Goal: Navigation & Orientation: Find specific page/section

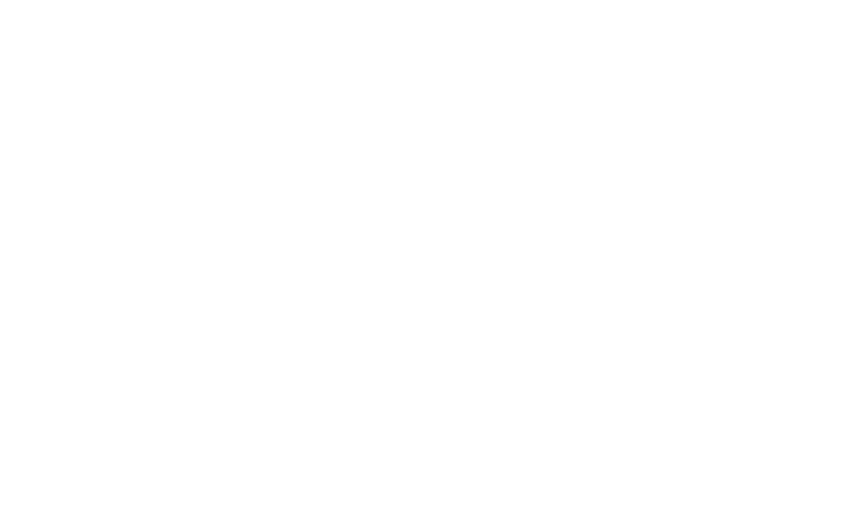
click at [610, 326] on body at bounding box center [423, 262] width 847 height 525
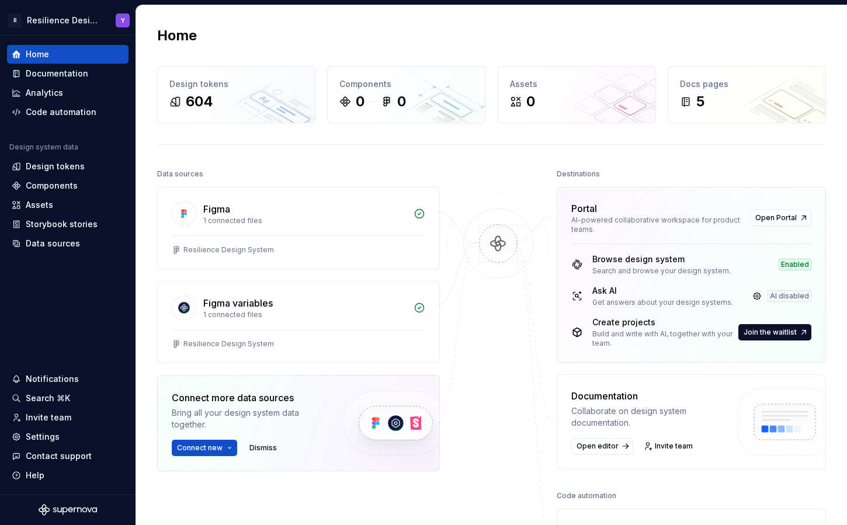
click at [168, 36] on h2 "Home" at bounding box center [177, 35] width 40 height 19
click at [62, 83] on div "Analytics" at bounding box center [67, 92] width 121 height 19
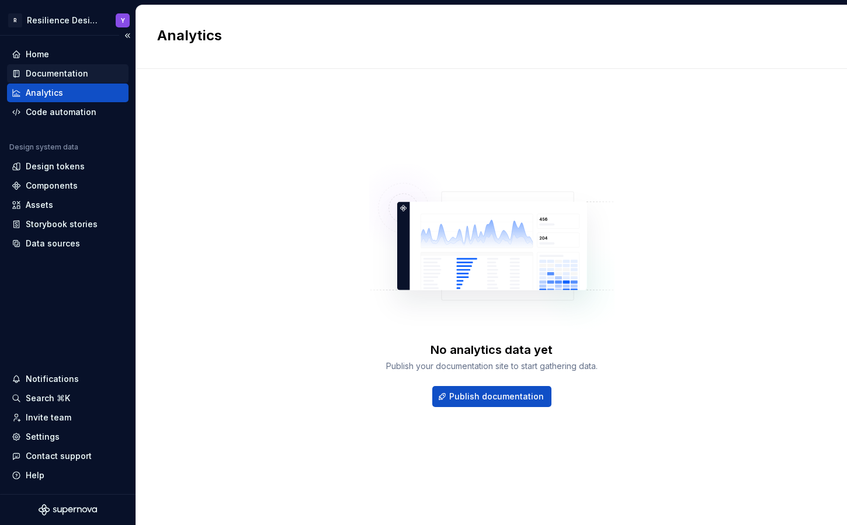
click at [69, 74] on div "Documentation" at bounding box center [57, 74] width 62 height 12
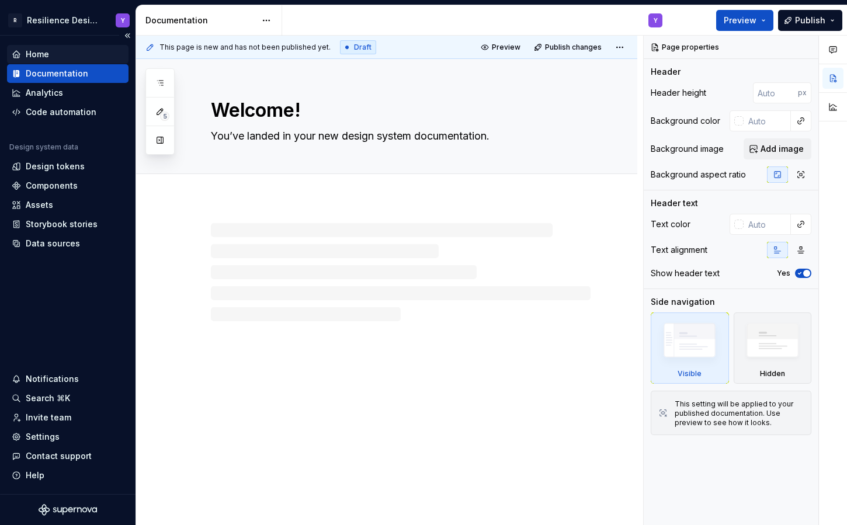
type textarea "*"
click at [67, 53] on div "Home" at bounding box center [68, 54] width 112 height 12
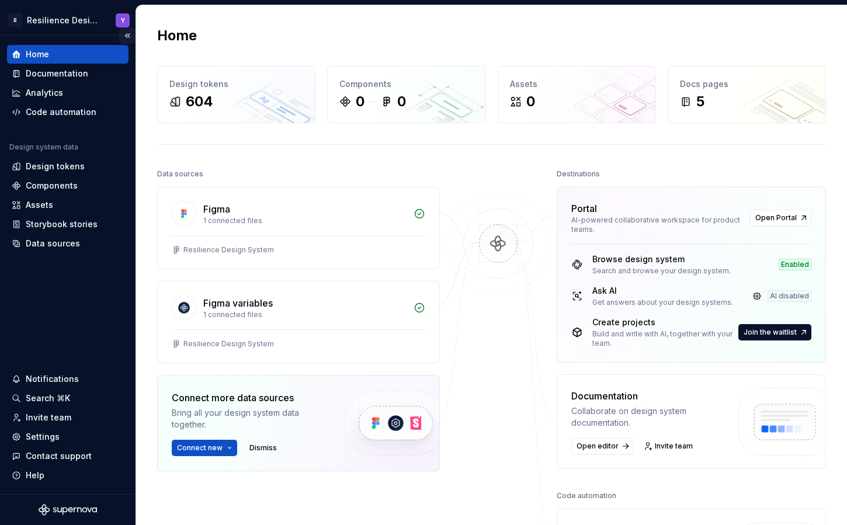
click at [127, 32] on button "Collapse sidebar" at bounding box center [127, 35] width 16 height 16
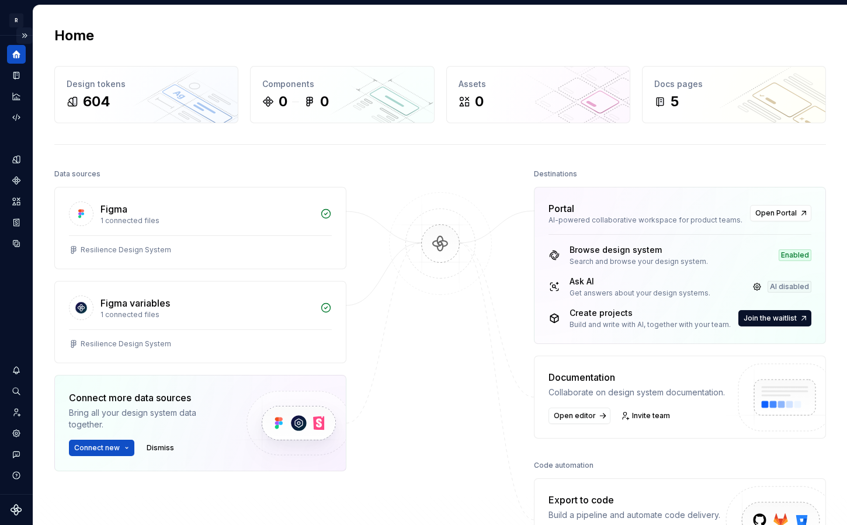
click at [29, 38] on button "Expand sidebar" at bounding box center [24, 35] width 16 height 16
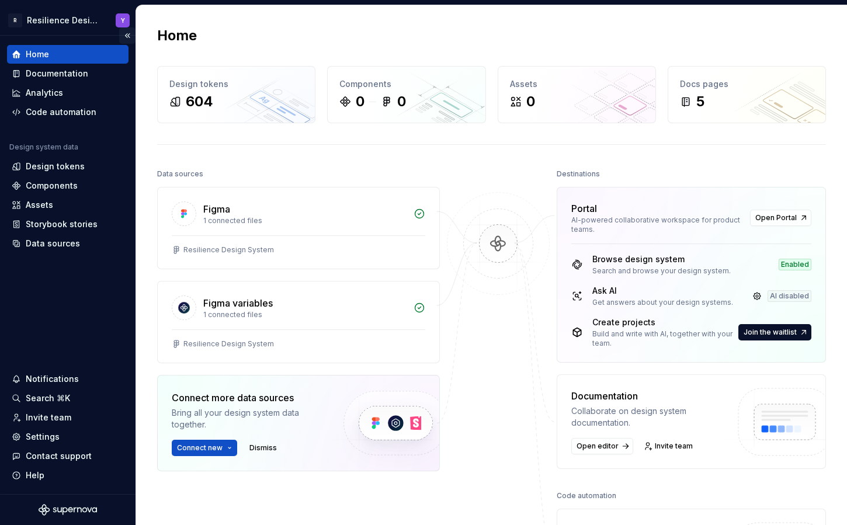
click at [127, 29] on button "Collapse sidebar" at bounding box center [127, 35] width 16 height 16
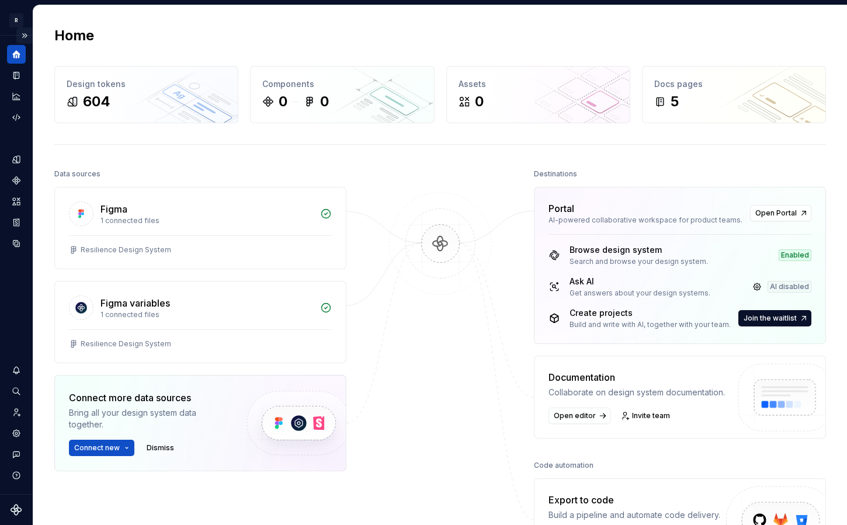
click at [29, 39] on button "Expand sidebar" at bounding box center [24, 35] width 16 height 16
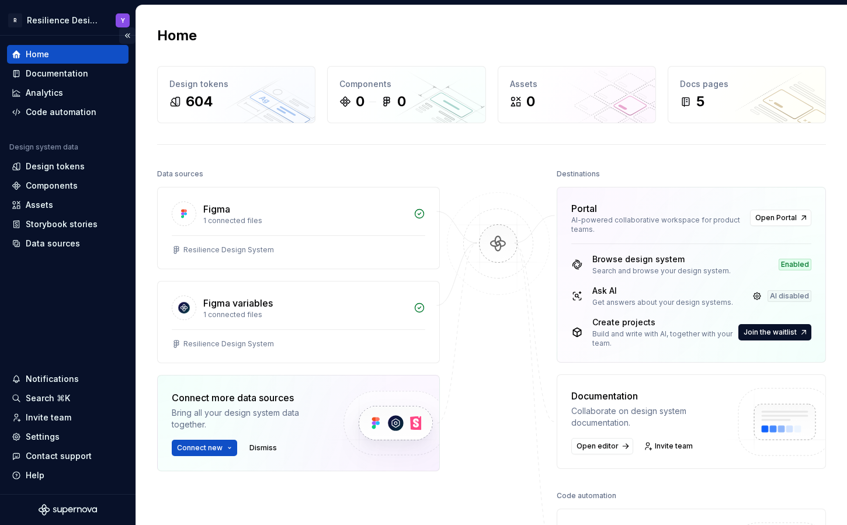
click at [123, 36] on button "Collapse sidebar" at bounding box center [127, 35] width 16 height 16
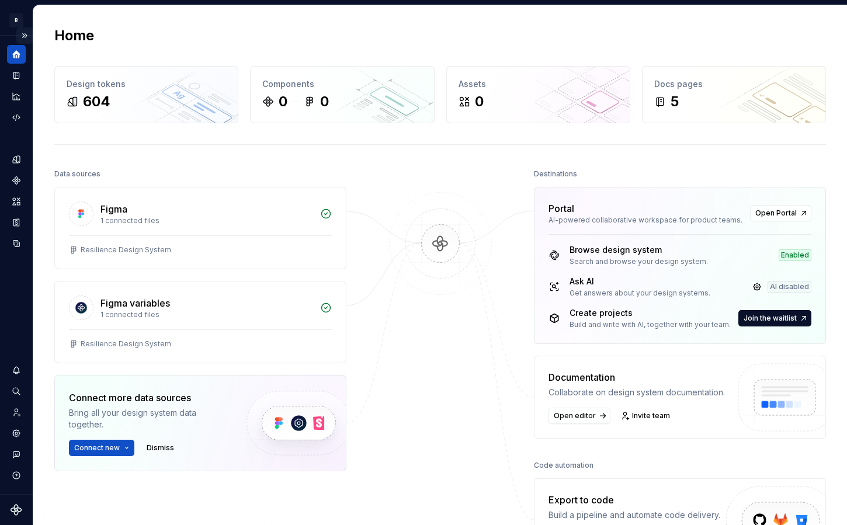
click at [26, 33] on button "Expand sidebar" at bounding box center [24, 35] width 16 height 16
